Goal: Task Accomplishment & Management: Manage account settings

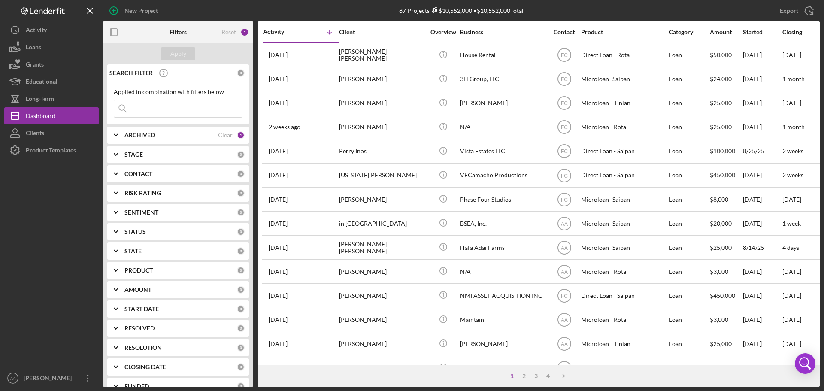
click at [29, 374] on div "[PERSON_NAME]" at bounding box center [49, 379] width 56 height 19
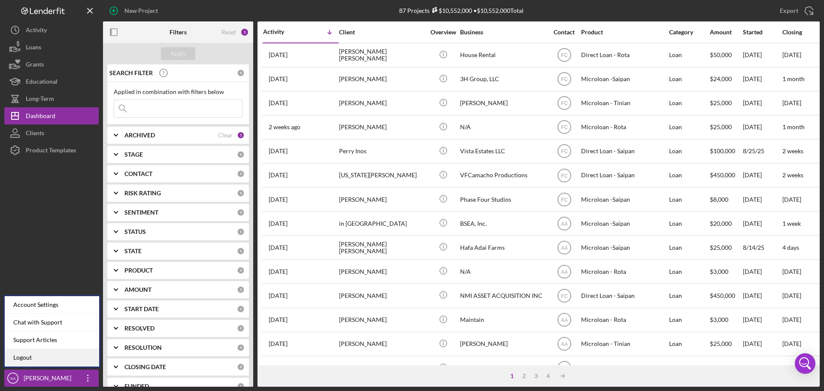
click at [42, 358] on link "Logout" at bounding box center [52, 358] width 94 height 18
